Goal: Transaction & Acquisition: Purchase product/service

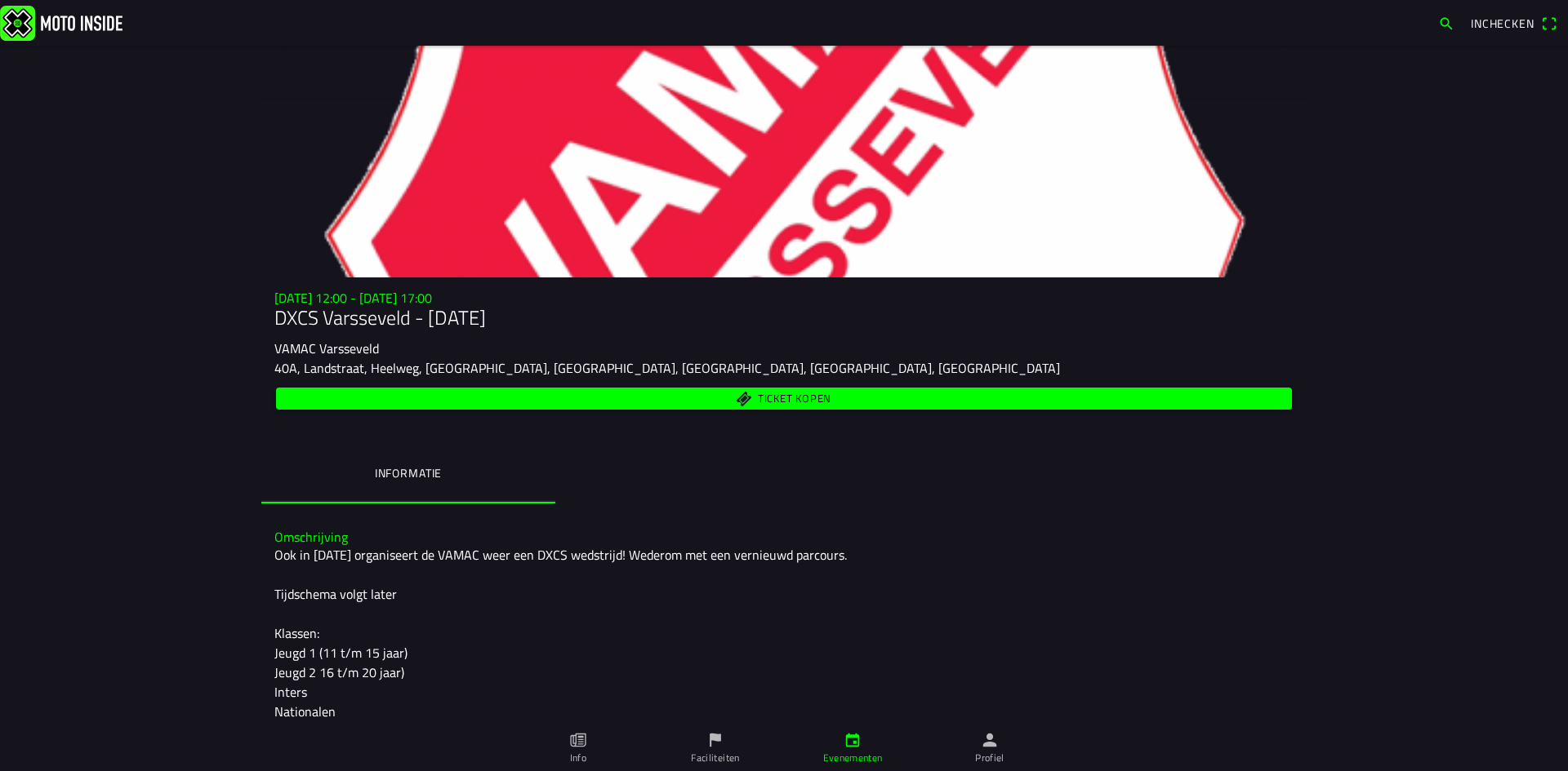
click at [599, 396] on span "Ticket kopen" at bounding box center [784, 399] width 997 height 22
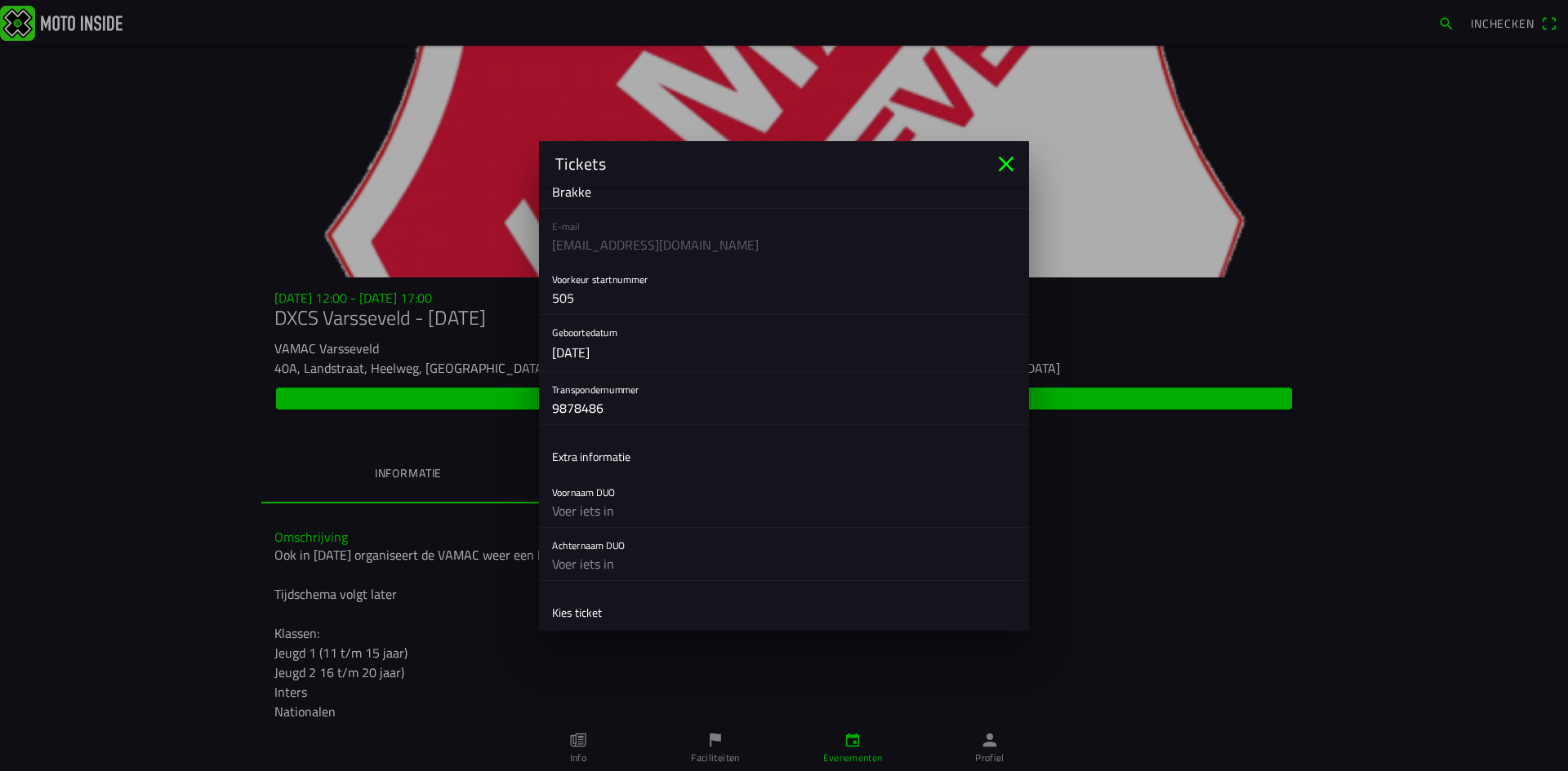
scroll to position [490, 0]
click at [1001, 568] on button "button" at bounding box center [790, 564] width 477 height 53
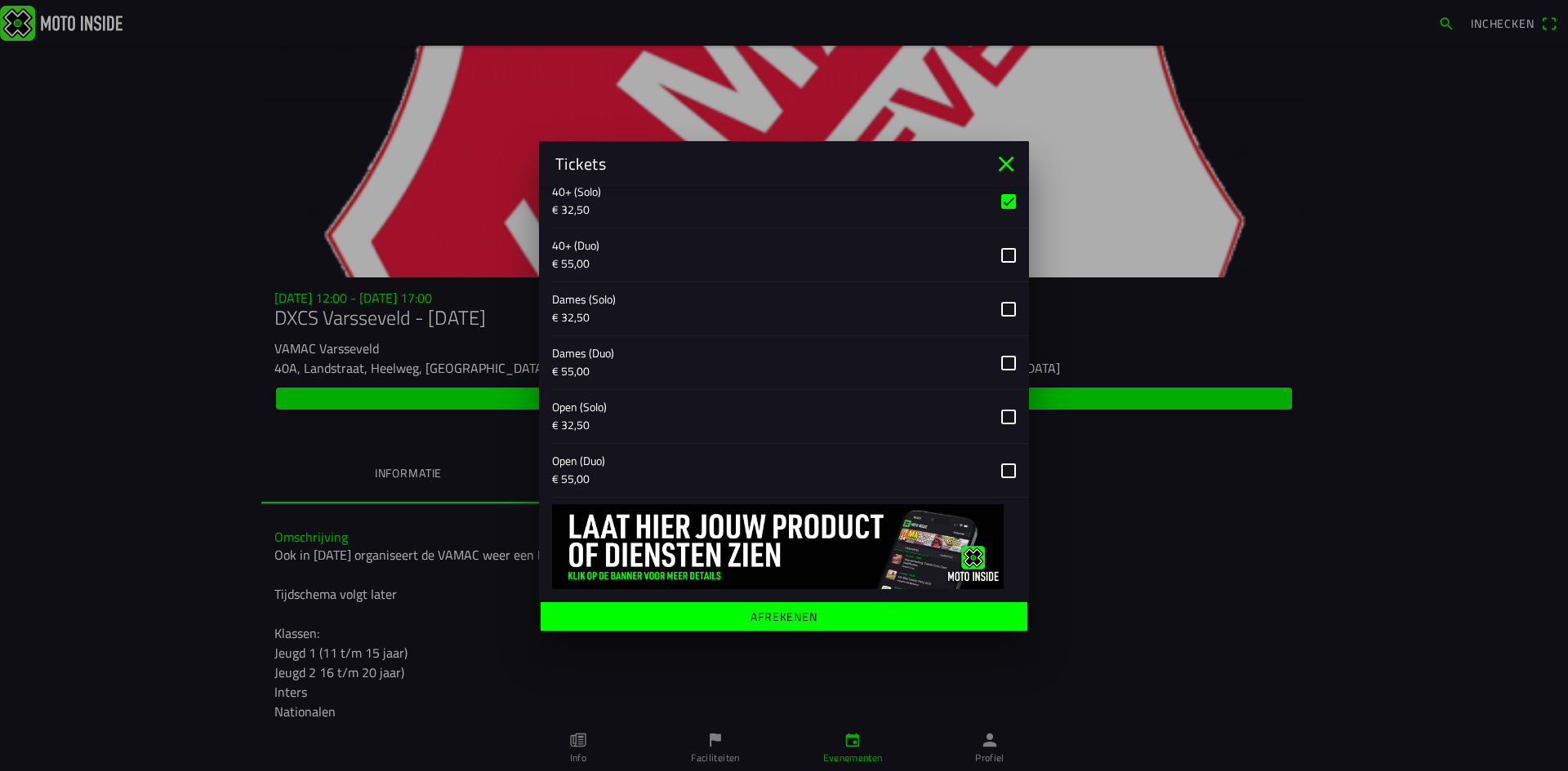
scroll to position [857, 0]
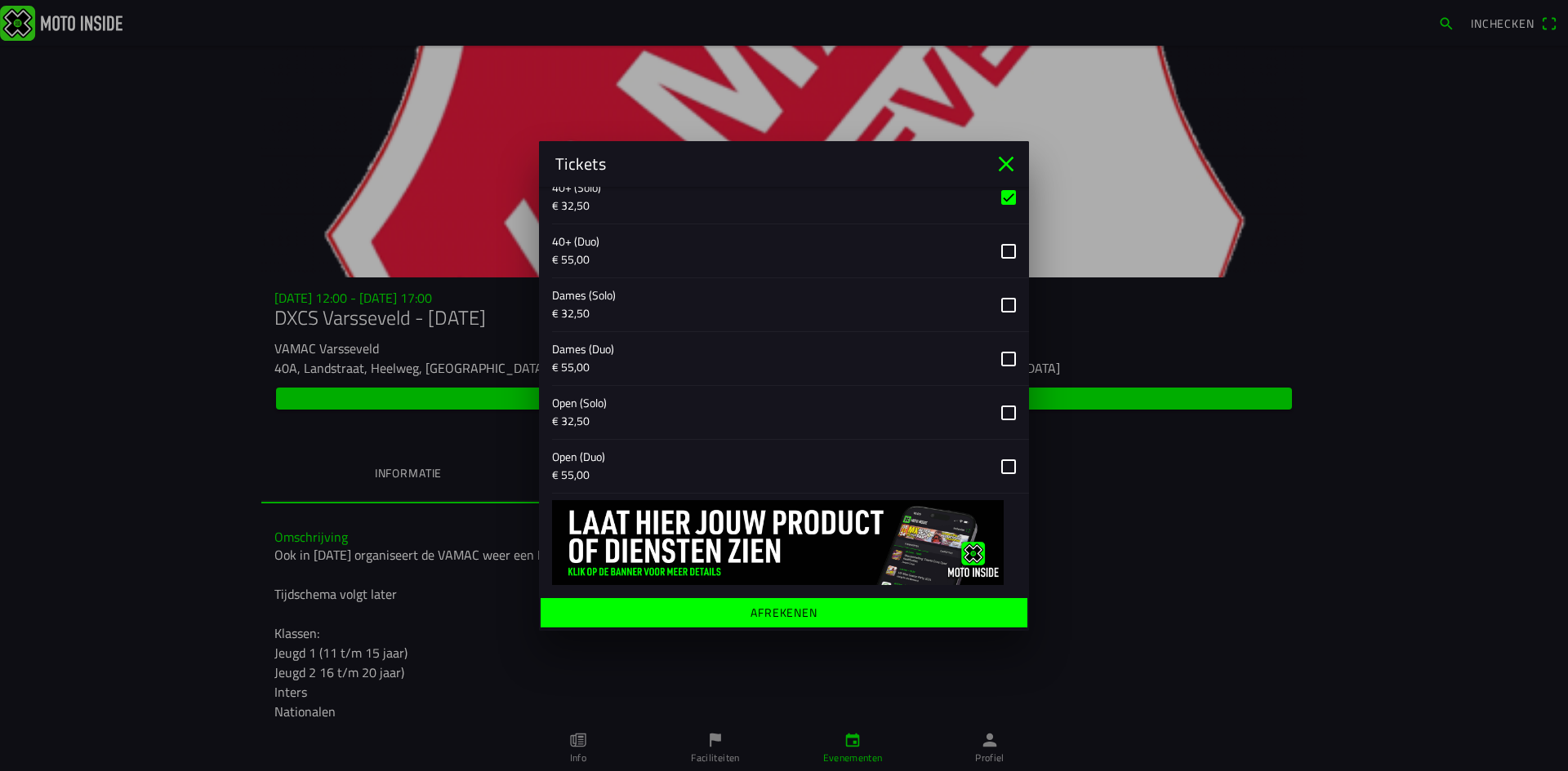
click at [870, 615] on span "Afrekenen" at bounding box center [784, 612] width 461 height 30
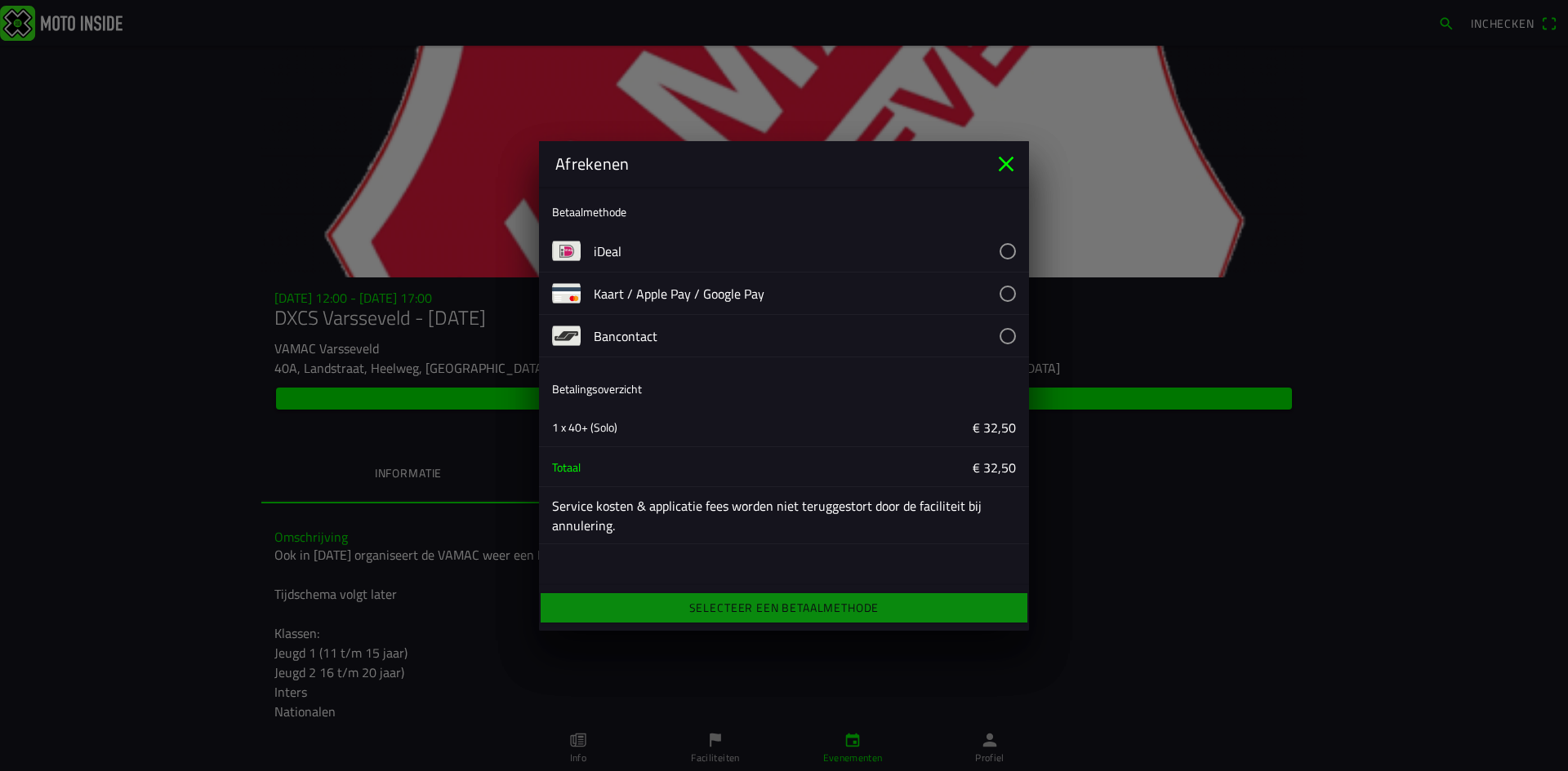
click at [1008, 249] on button "button" at bounding box center [811, 250] width 435 height 42
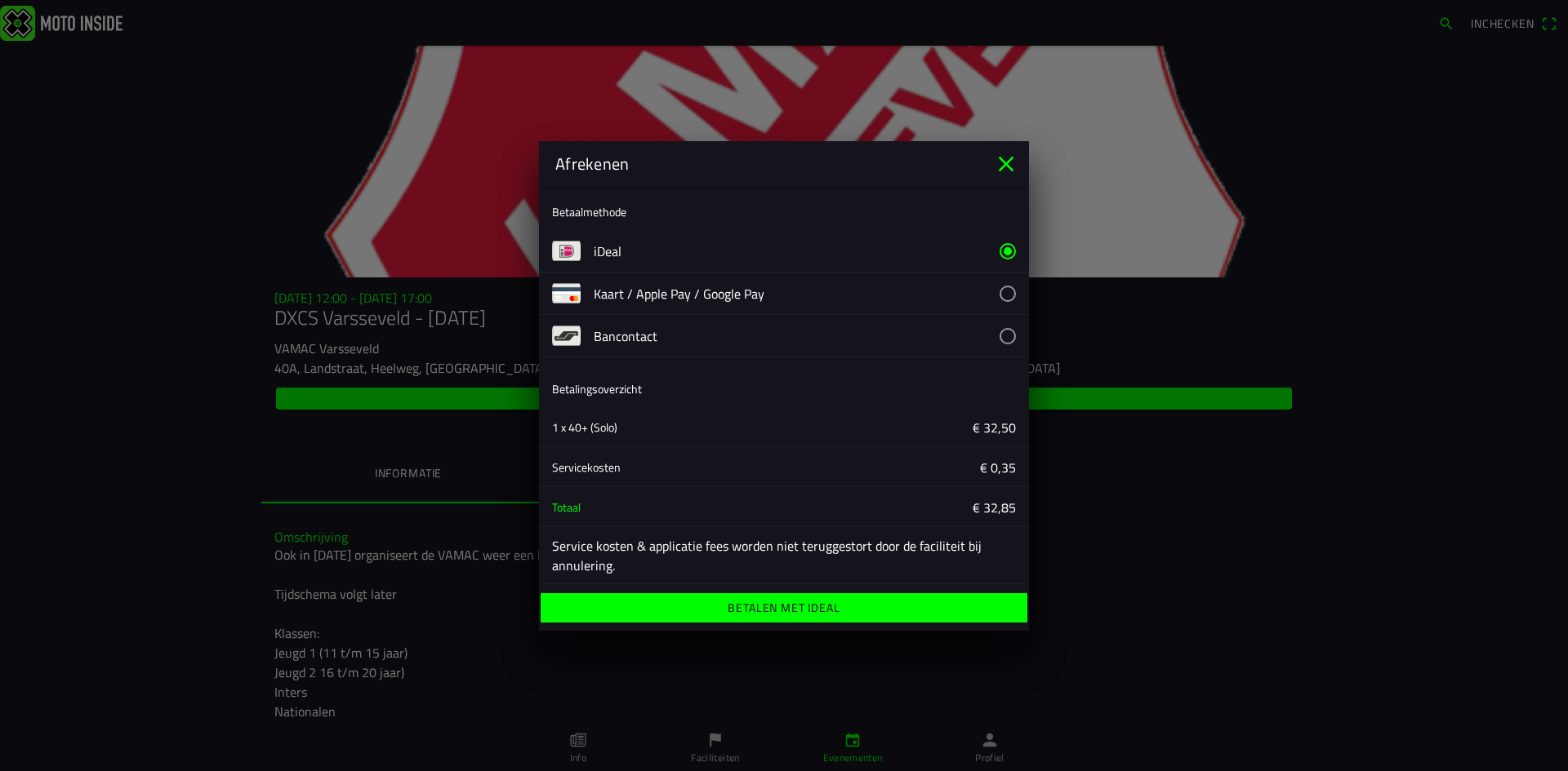
click at [809, 609] on ion-label "Betalen met iDeal" at bounding box center [784, 608] width 112 height 12
